Goal: Use online tool/utility: Use online tool/utility

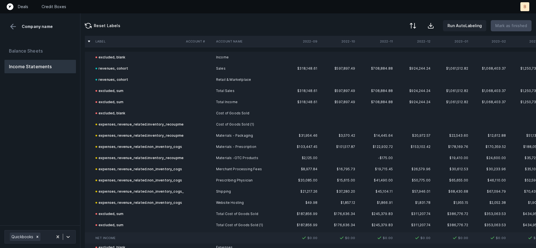
click at [231, 89] on td "Total Sales" at bounding box center [248, 90] width 68 height 11
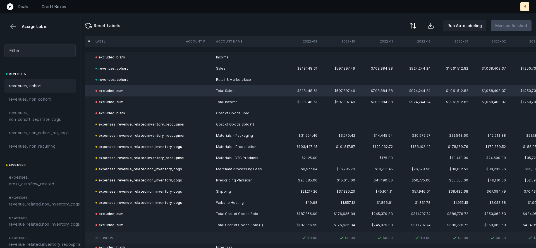
click at [33, 84] on span "revenues, cohort" at bounding box center [25, 85] width 33 height 7
click at [42, 53] on input "text" at bounding box center [39, 50] width 71 height 13
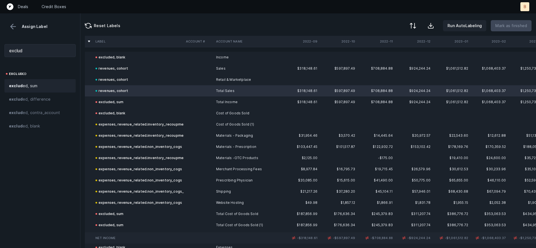
click at [29, 85] on span "exclud ed, sum" at bounding box center [23, 85] width 28 height 7
click at [41, 51] on input "exclud" at bounding box center [39, 50] width 71 height 13
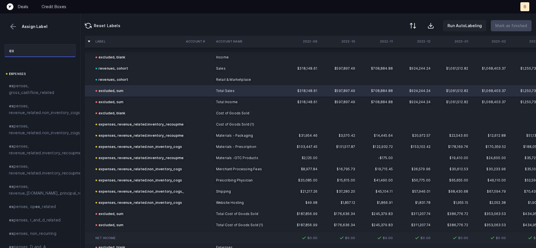
type input "e"
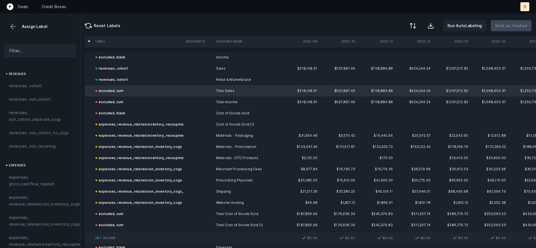
click at [178, 20] on div "Reset Labels Run AutoLabeling Mark as finished" at bounding box center [308, 24] width 456 height 22
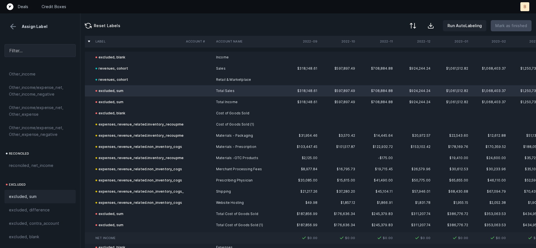
click at [13, 27] on button at bounding box center [13, 26] width 8 height 8
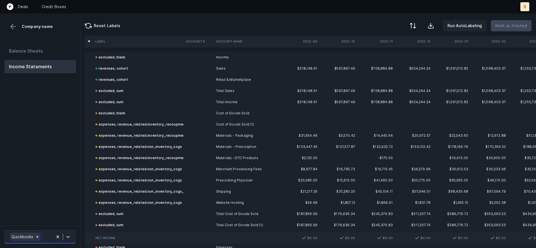
click at [46, 238] on div "Quickbooks" at bounding box center [30, 236] width 46 height 11
click at [310, 15] on div "Reset Labels Run AutoLabeling Mark as finished" at bounding box center [308, 24] width 456 height 22
click at [272, 135] on td "Materials - Packaging" at bounding box center [248, 135] width 68 height 11
